Goal: Task Accomplishment & Management: Manage account settings

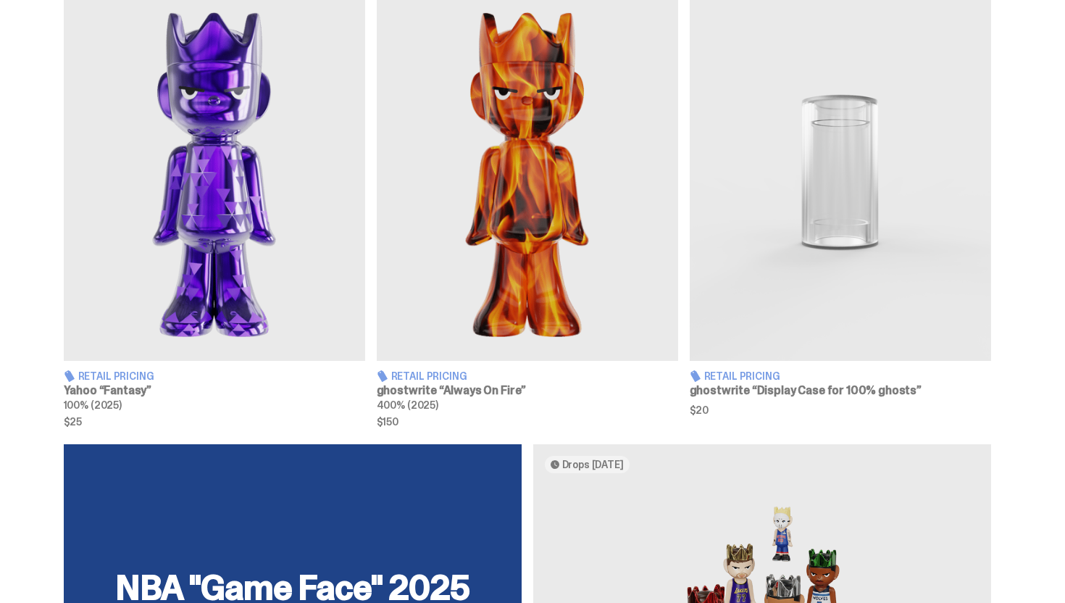
scroll to position [554, 0]
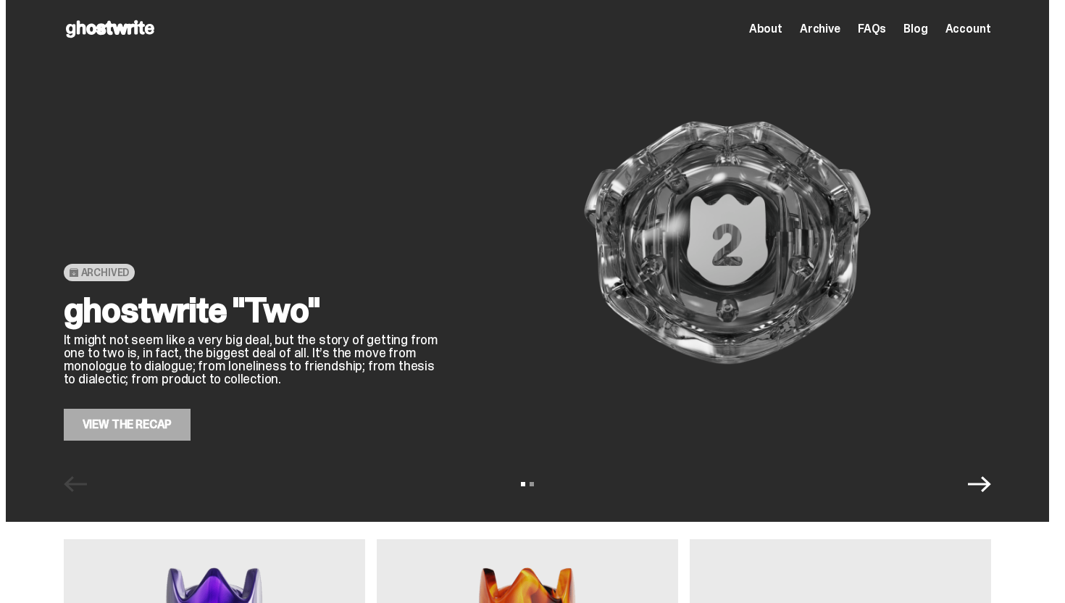
click at [173, 432] on link "View the Recap" at bounding box center [128, 425] width 128 height 32
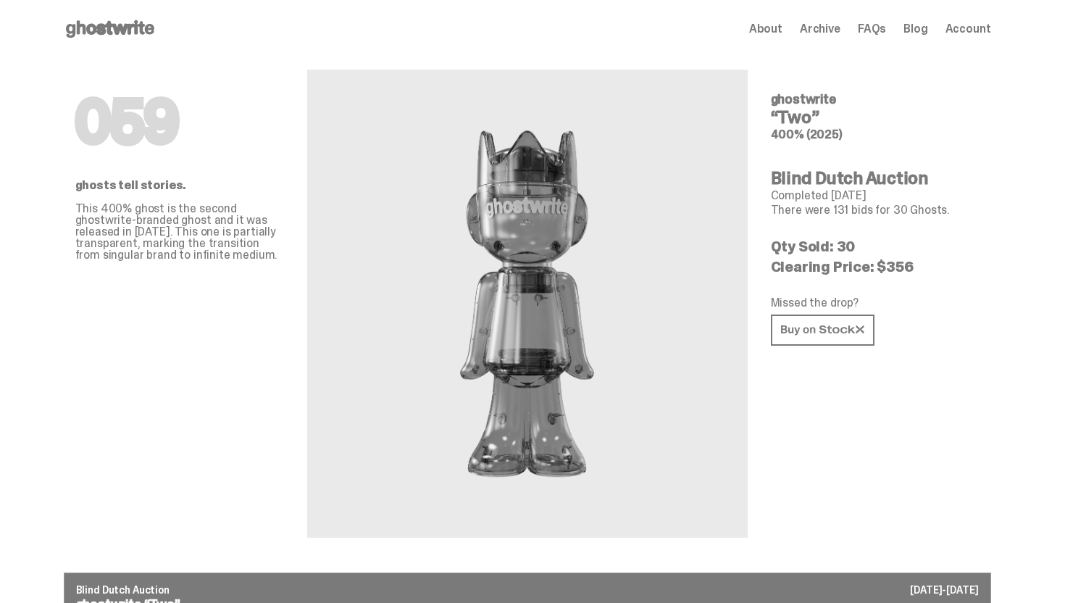
click at [111, 30] on icon at bounding box center [110, 28] width 93 height 23
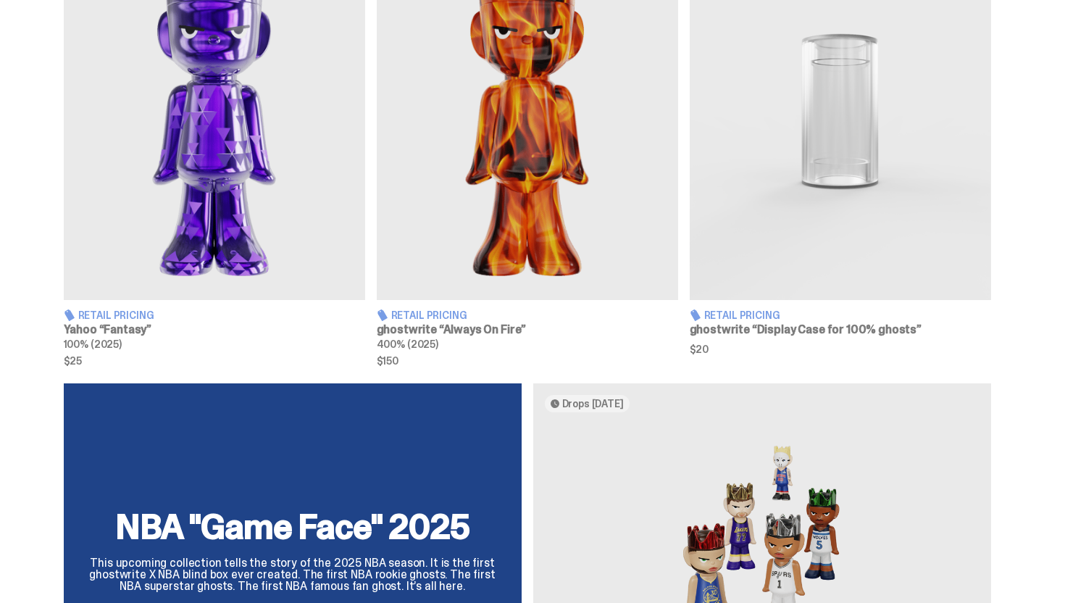
scroll to position [796, 0]
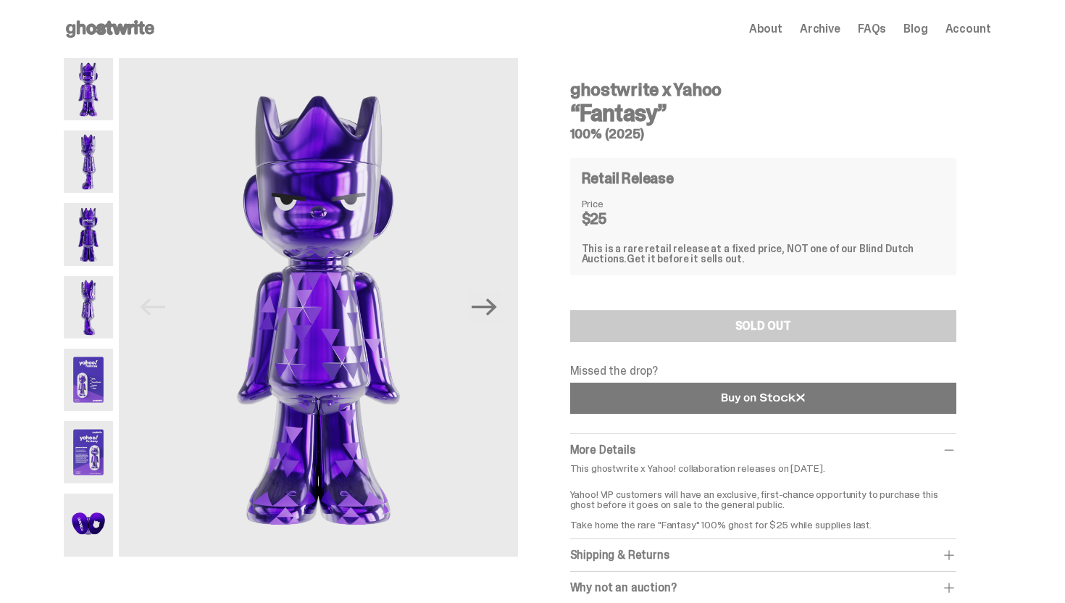
click at [743, 405] on link at bounding box center [763, 398] width 386 height 31
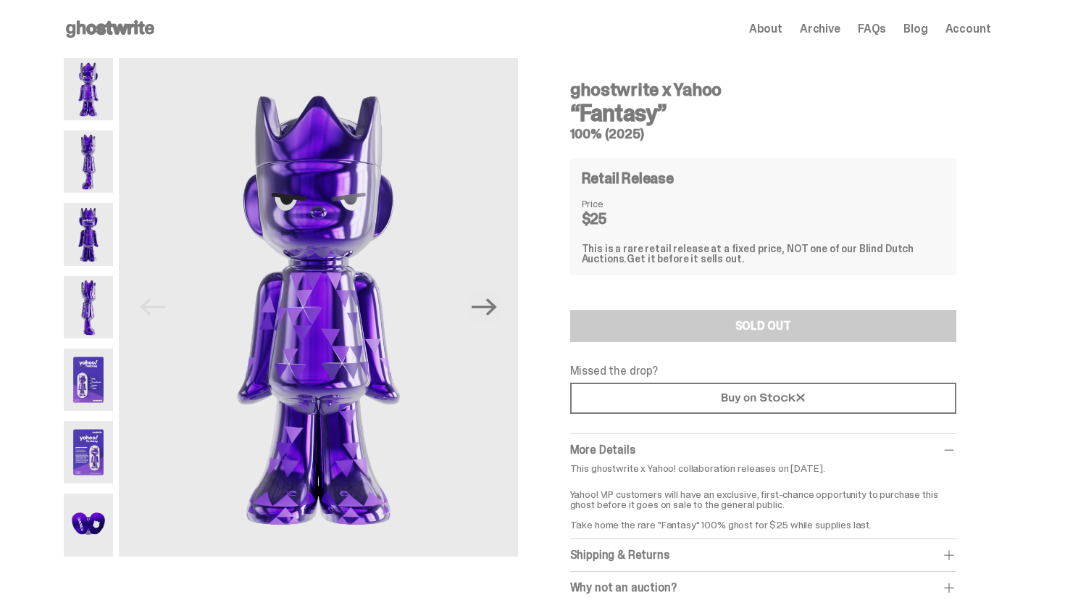
click at [987, 28] on span "Account" at bounding box center [969, 29] width 46 height 12
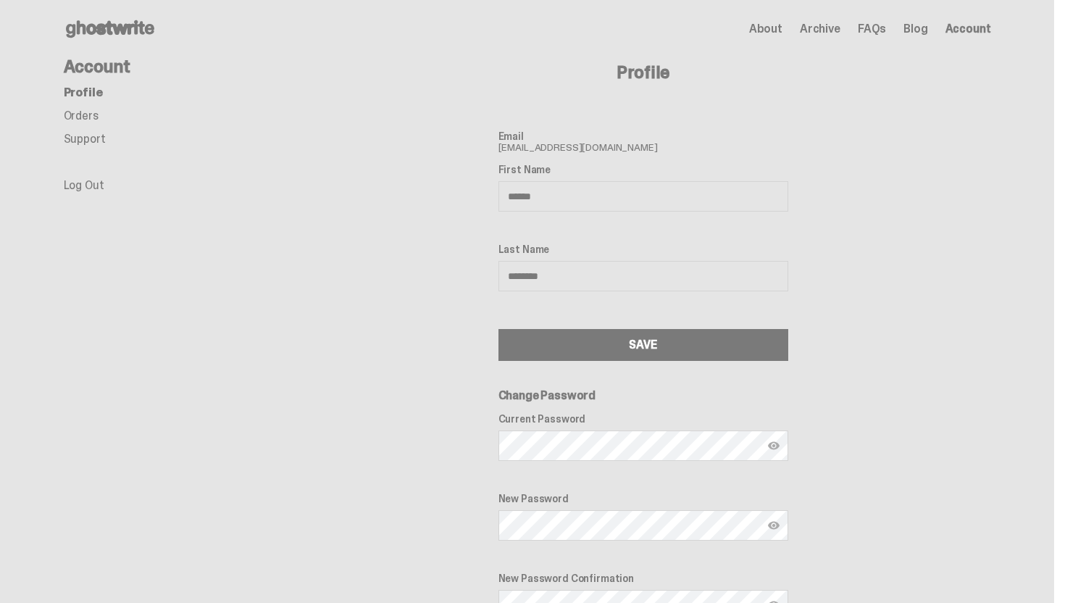
click at [96, 114] on link "Orders" at bounding box center [81, 115] width 35 height 15
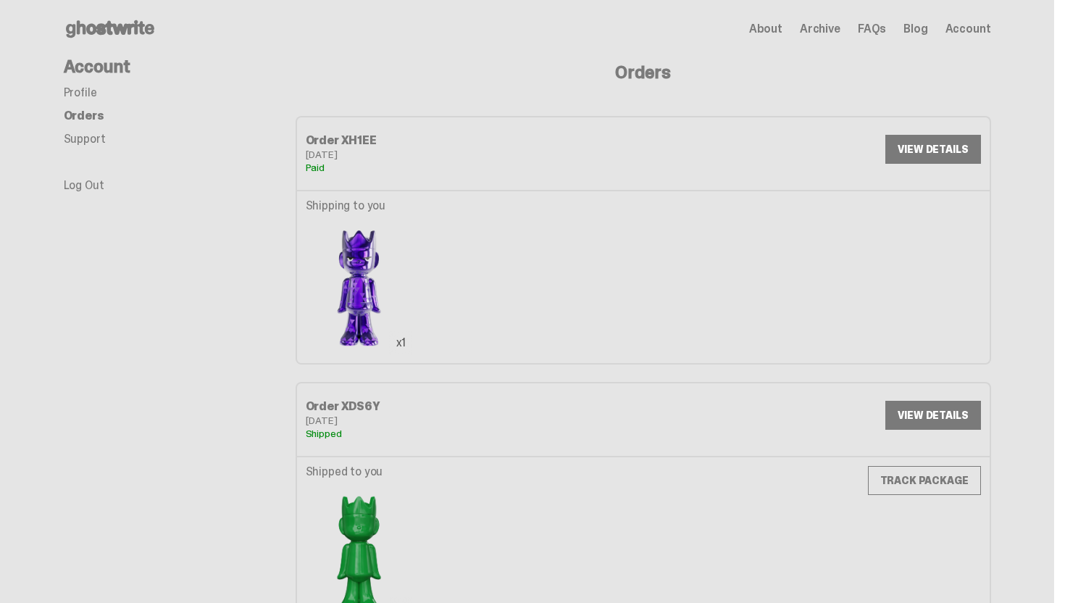
click at [927, 149] on link "VIEW DETAILS" at bounding box center [933, 149] width 95 height 29
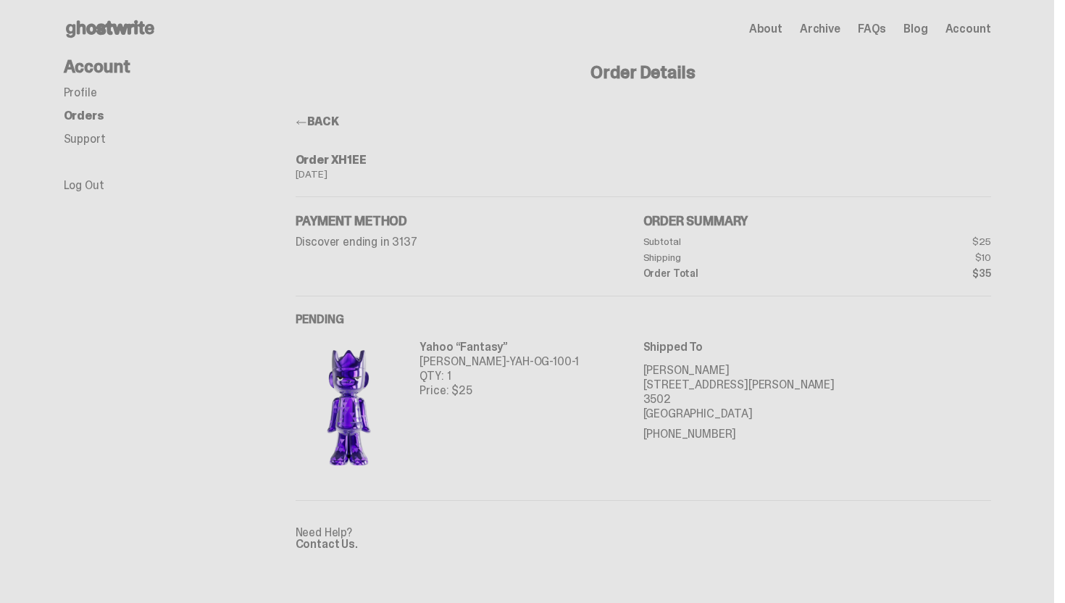
click at [307, 119] on span at bounding box center [302, 123] width 12 height 12
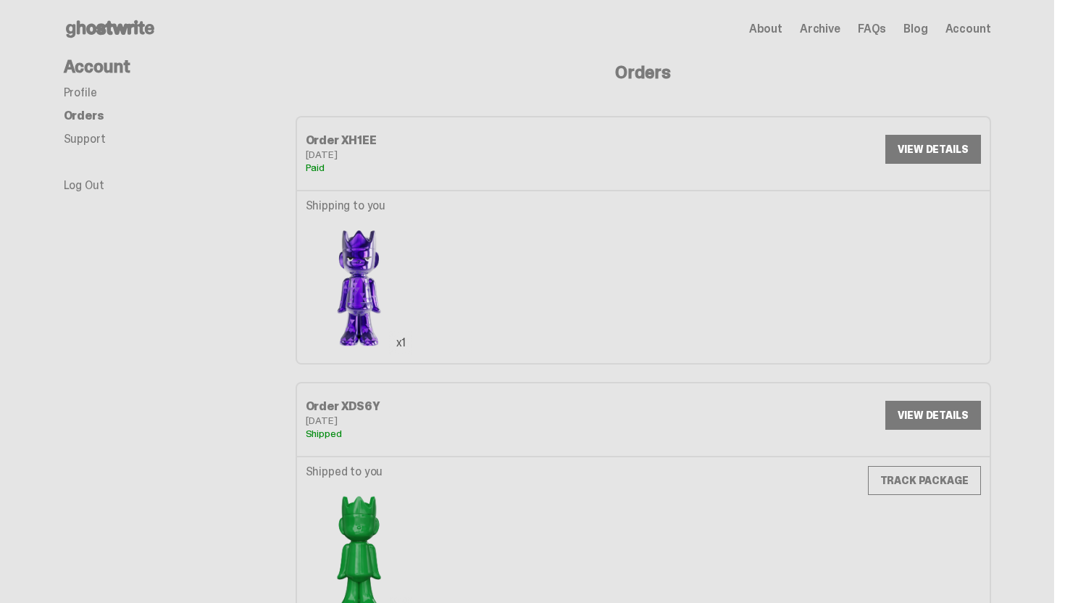
click at [104, 30] on use at bounding box center [110, 28] width 88 height 17
